Goal: Information Seeking & Learning: Compare options

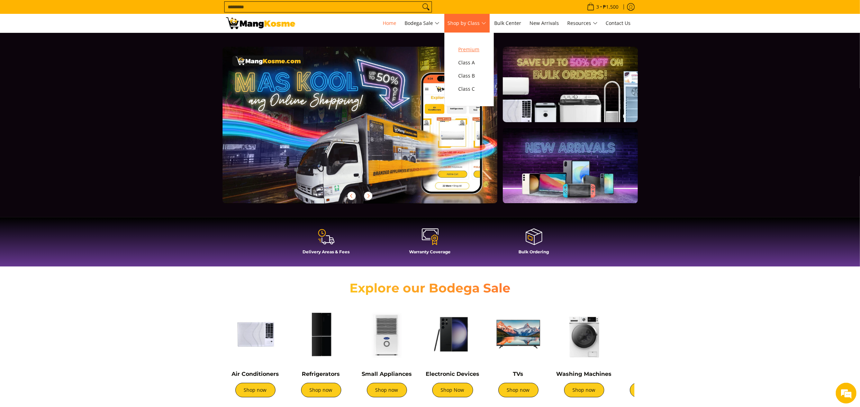
click at [466, 47] on span "Premium" at bounding box center [468, 49] width 21 height 9
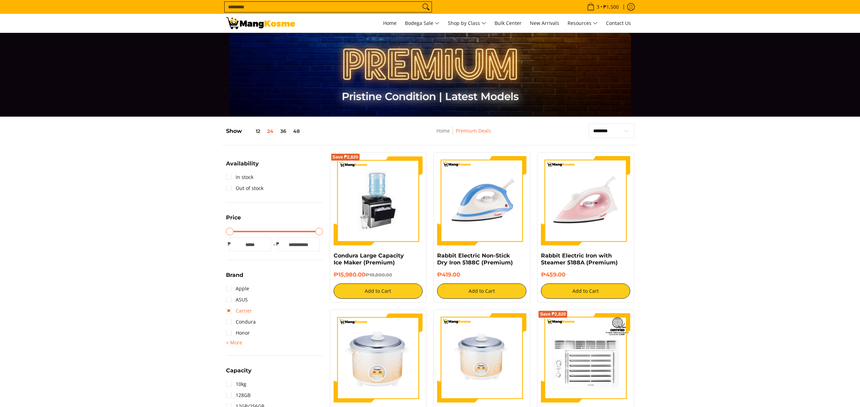
click at [246, 311] on link "Carrier" at bounding box center [239, 310] width 26 height 11
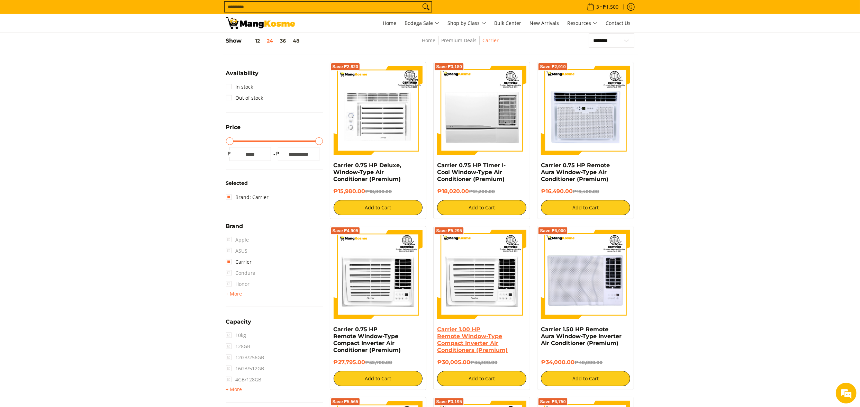
click at [454, 339] on link "Carrier 1.00 HP Remote Window-Type Compact Inverter Air Conditioners (Premium)" at bounding box center [472, 339] width 71 height 27
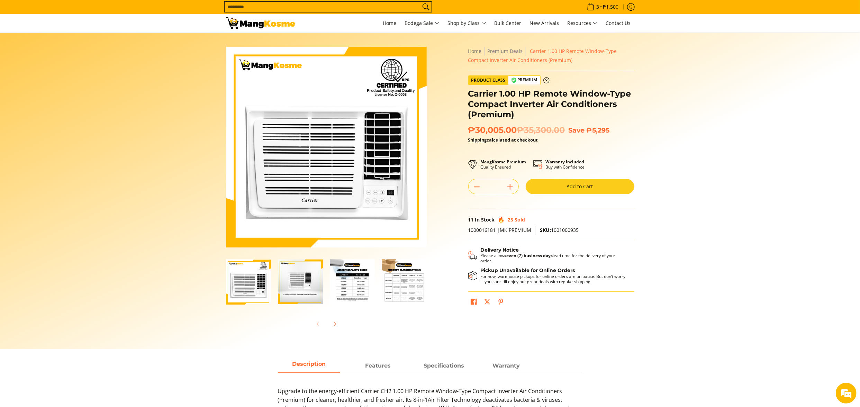
click at [565, 229] on span "SKU: 1001000935" at bounding box center [559, 230] width 39 height 7
copy span "1001000935"
click at [789, 207] on section "Skip to Main Content Enable zoom Disable zoom Enable zoom Disable zoom Enable z…" at bounding box center [430, 191] width 860 height 316
click at [335, 324] on icon "Next" at bounding box center [335, 324] width 2 height 4
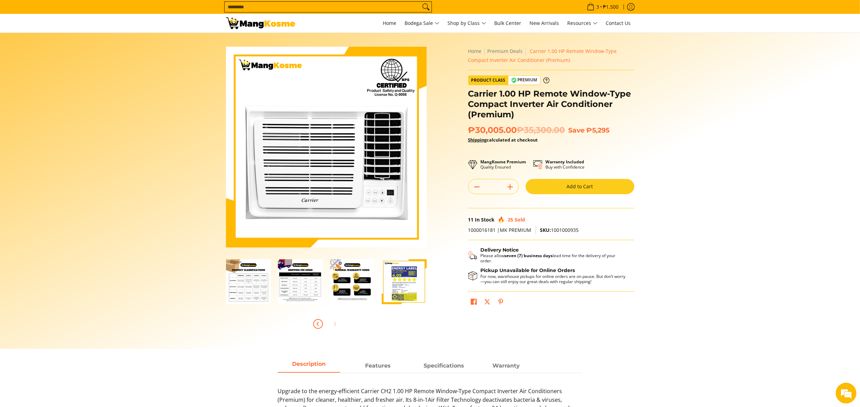
click at [319, 324] on icon "Previous" at bounding box center [318, 324] width 6 height 6
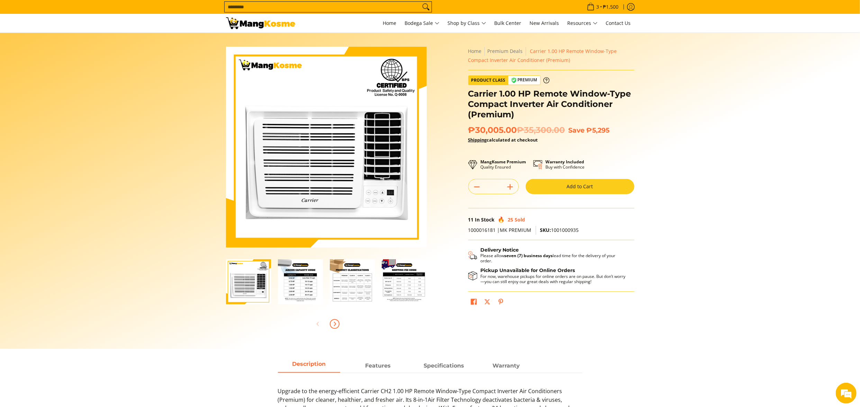
click at [339, 320] on button "Next" at bounding box center [334, 323] width 15 height 15
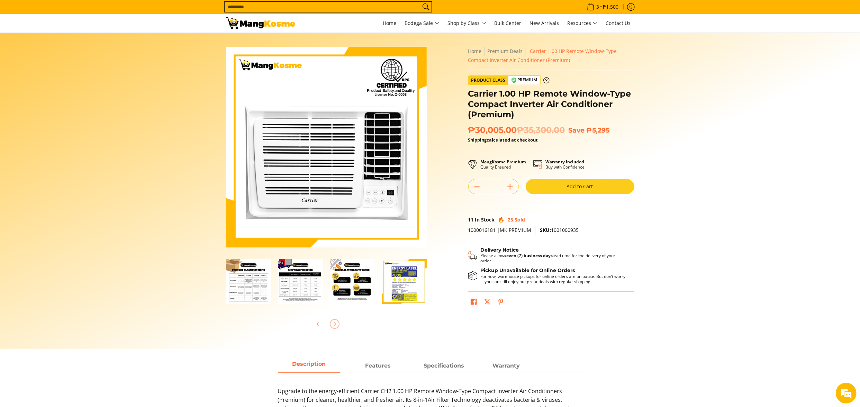
scroll to position [0, 104]
click at [399, 299] on img "Carrier 1.00 HP Remote Window-Type Compact Inverter Air Conditioner (Premium)-6" at bounding box center [404, 281] width 45 height 45
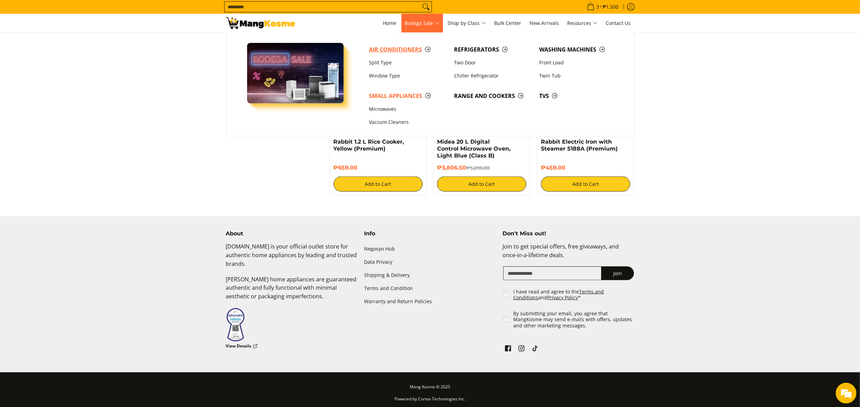
click at [404, 49] on span "Air Conditioners" at bounding box center [408, 49] width 78 height 9
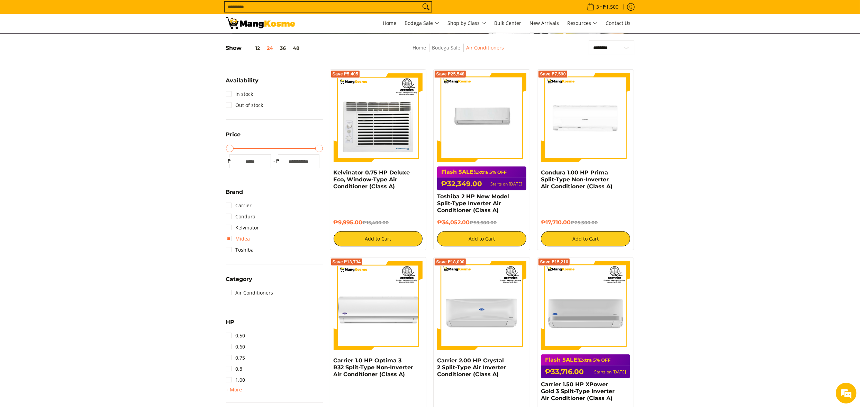
click at [240, 239] on link "Midea" at bounding box center [238, 238] width 24 height 11
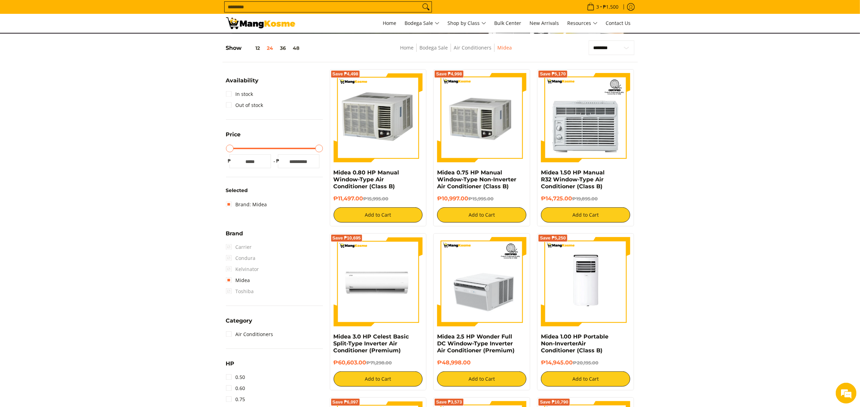
scroll to position [90, 0]
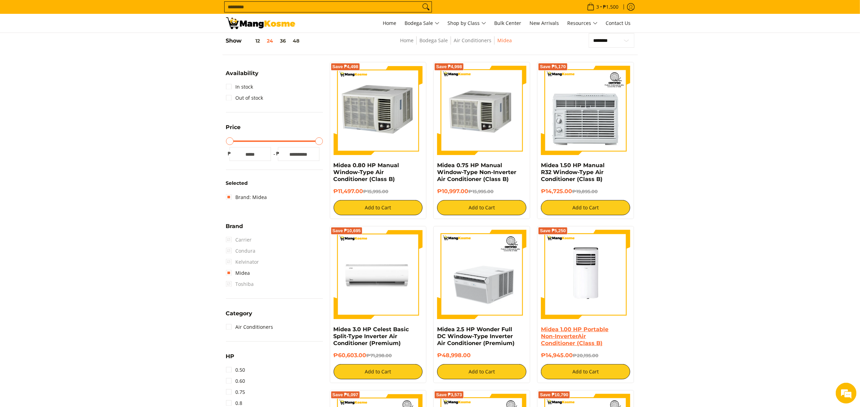
click at [587, 331] on link "Midea 1.00 HP Portable Non-InverterAir Conditioner (Class B)" at bounding box center [574, 336] width 67 height 20
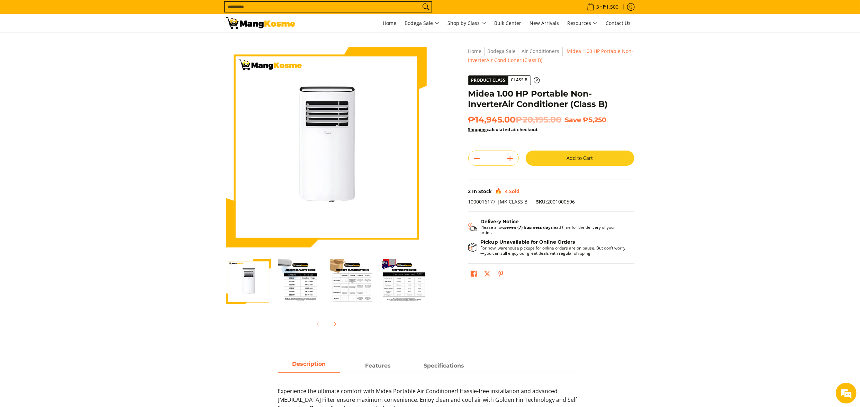
click at [612, 104] on h1 "Midea 1.00 HP Portable Non-InverterAir Conditioner (Class B)" at bounding box center [551, 99] width 166 height 21
click at [564, 201] on span "SKU: 2001000596" at bounding box center [555, 201] width 39 height 7
copy span "2001000596"
click at [776, 203] on section "Skip to Main Content Enable zoom Disable zoom Enable zoom Disable zoom Enable z…" at bounding box center [430, 191] width 860 height 316
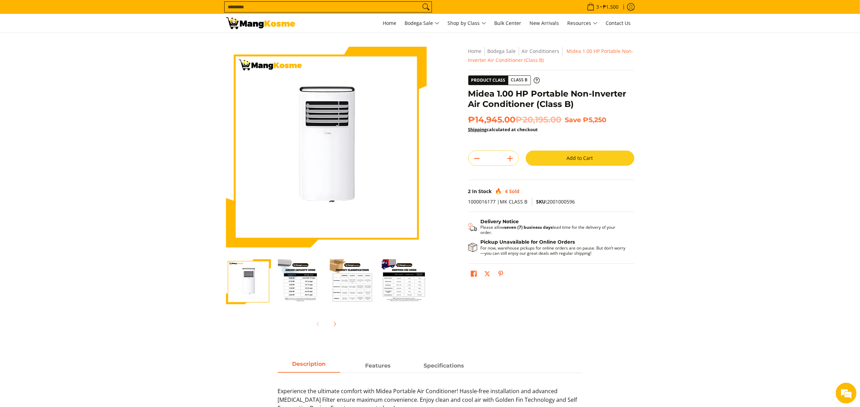
click at [90, 96] on section "Skip to Main Content Enable zoom Disable zoom Enable zoom Disable zoom Enable z…" at bounding box center [430, 191] width 860 height 316
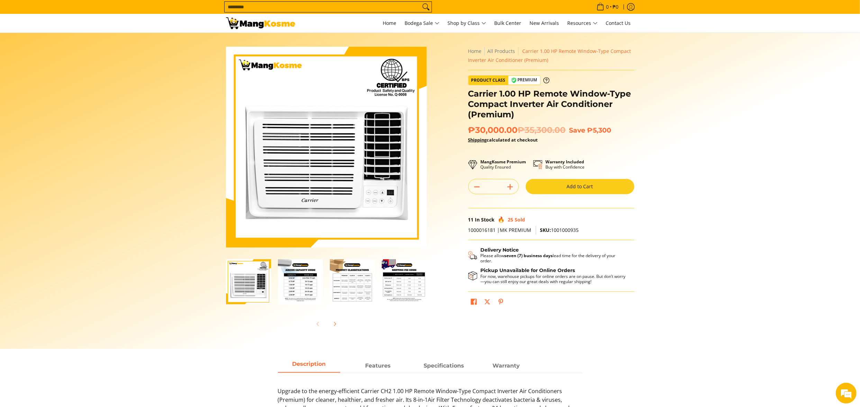
click at [790, 305] on section "Skip to Main Content Enable zoom Disable zoom Enable zoom Disable zoom Enable z…" at bounding box center [430, 191] width 860 height 316
